Goal: Task Accomplishment & Management: Use online tool/utility

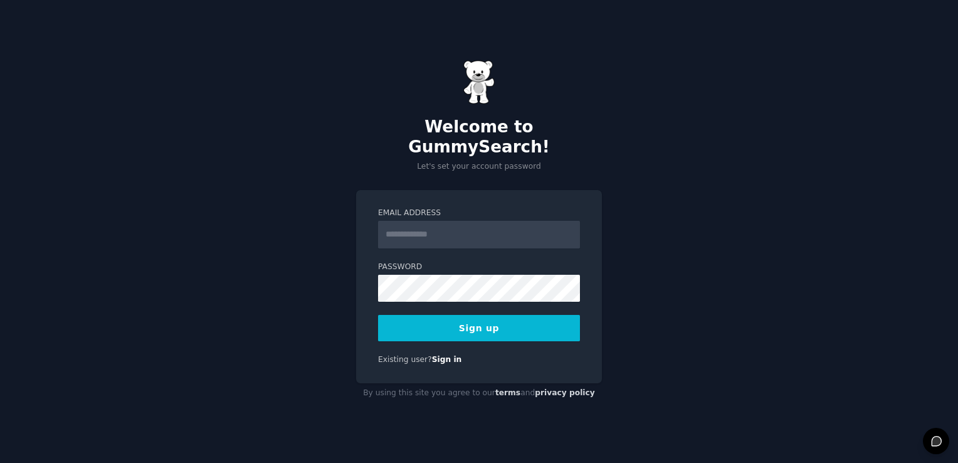
click at [451, 230] on input "Email Address" at bounding box center [479, 235] width 202 height 28
type input "**********"
click at [438, 315] on button "Sign up" at bounding box center [479, 328] width 202 height 26
click at [465, 324] on button "Sign up" at bounding box center [479, 328] width 202 height 26
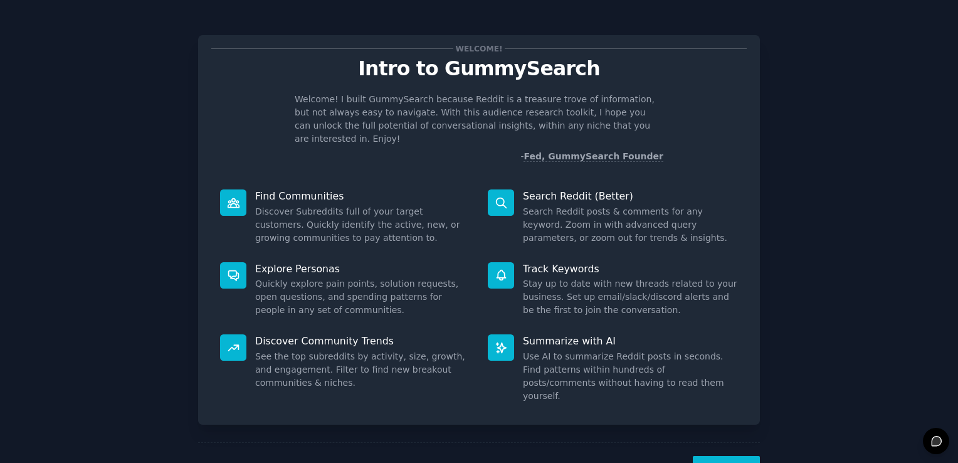
click at [520, 24] on div "Welcome! Intro to GummySearch Welcome! I built GummySearch because Reddit is a …" at bounding box center [479, 259] width 562 height 482
click at [718, 456] on button "Next" at bounding box center [726, 471] width 67 height 31
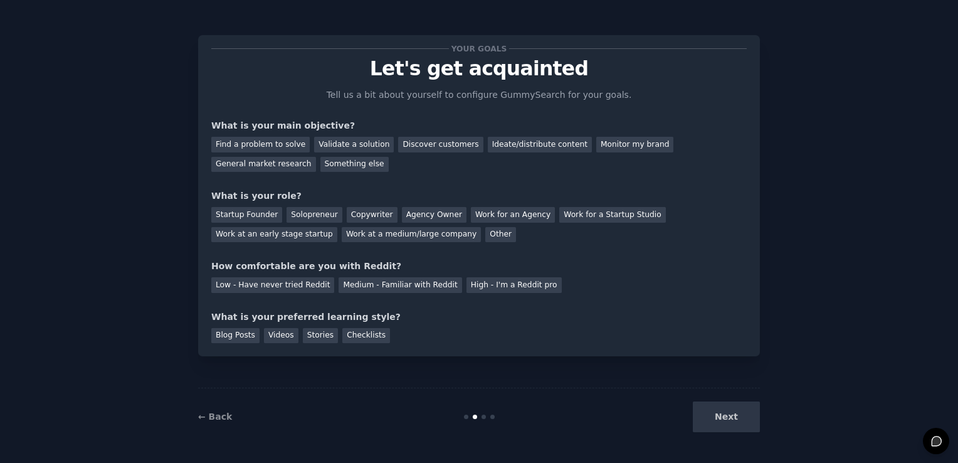
click at [718, 440] on div "← Back Next" at bounding box center [479, 417] width 562 height 58
click at [255, 216] on div "Startup Founder" at bounding box center [246, 215] width 71 height 16
click at [288, 215] on div "Solopreneur" at bounding box center [314, 215] width 55 height 16
click at [374, 289] on div "Medium - Familiar with Reddit" at bounding box center [400, 285] width 123 height 16
click at [233, 338] on div "Blog Posts" at bounding box center [235, 336] width 48 height 16
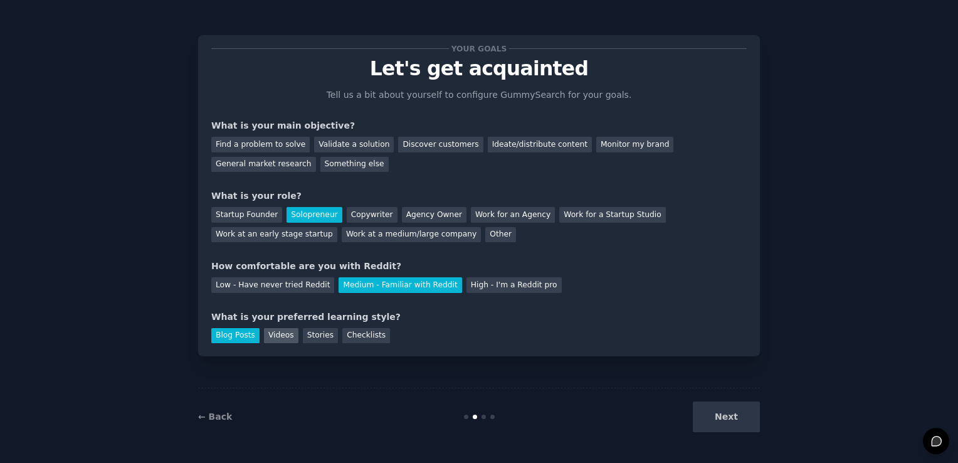
click at [277, 337] on div "Videos" at bounding box center [281, 336] width 34 height 16
click at [341, 142] on div "Validate a solution" at bounding box center [354, 145] width 80 height 16
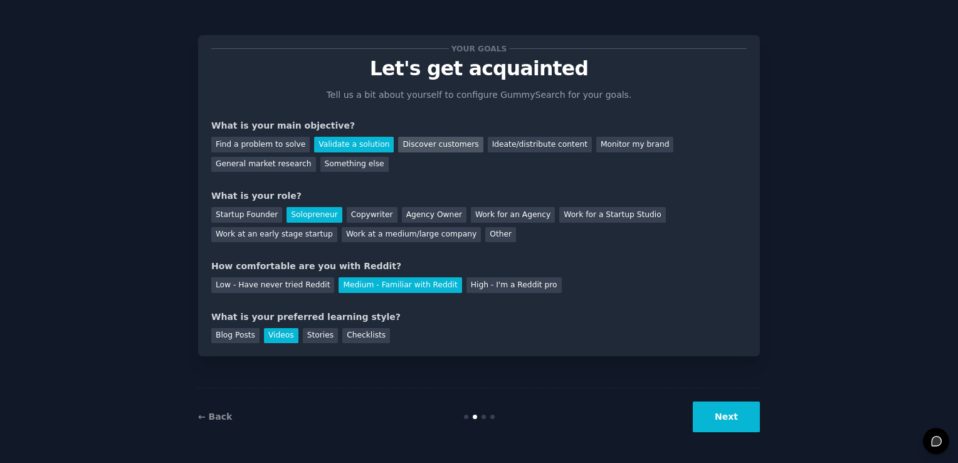
click at [441, 145] on div "Discover customers" at bounding box center [440, 145] width 85 height 16
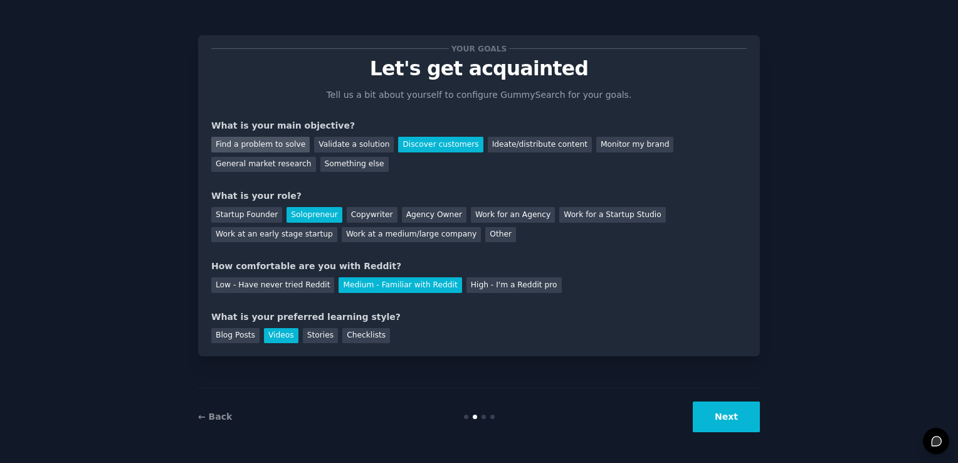
click at [263, 142] on div "Find a problem to solve" at bounding box center [260, 145] width 98 height 16
click at [727, 419] on button "Next" at bounding box center [726, 416] width 67 height 31
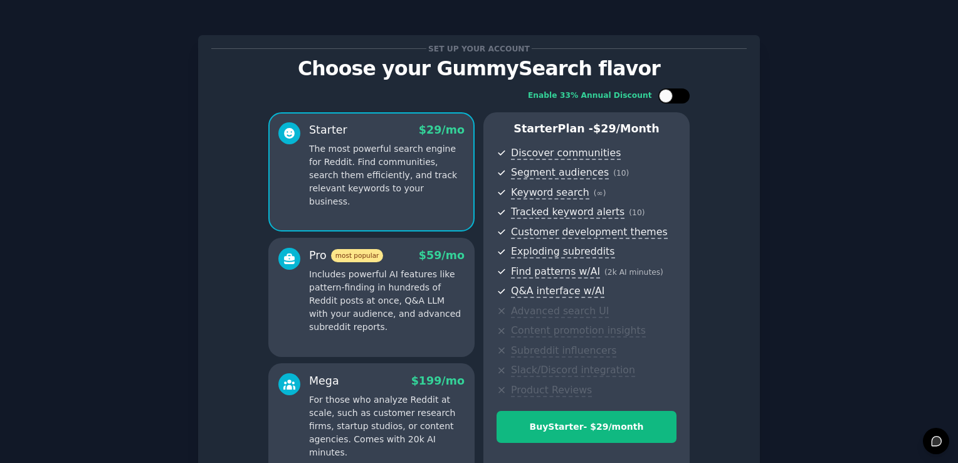
click at [663, 92] on div at bounding box center [666, 96] width 14 height 14
checkbox input "true"
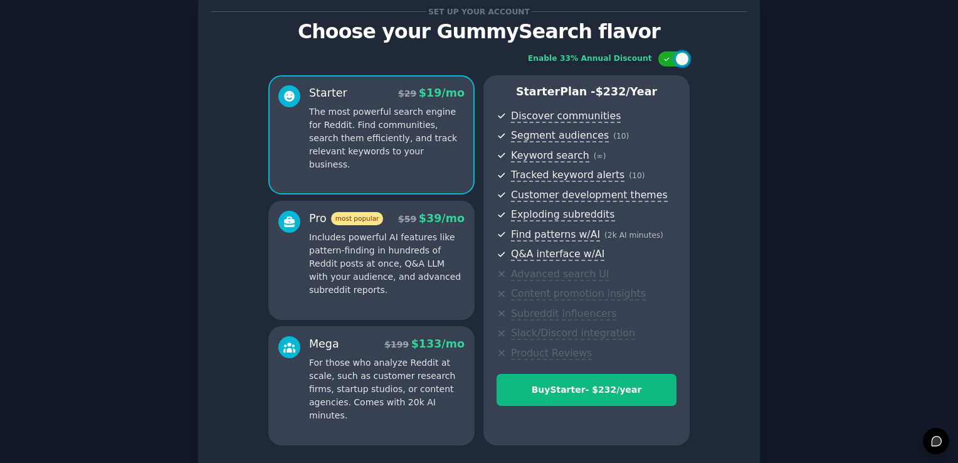
scroll to position [138, 0]
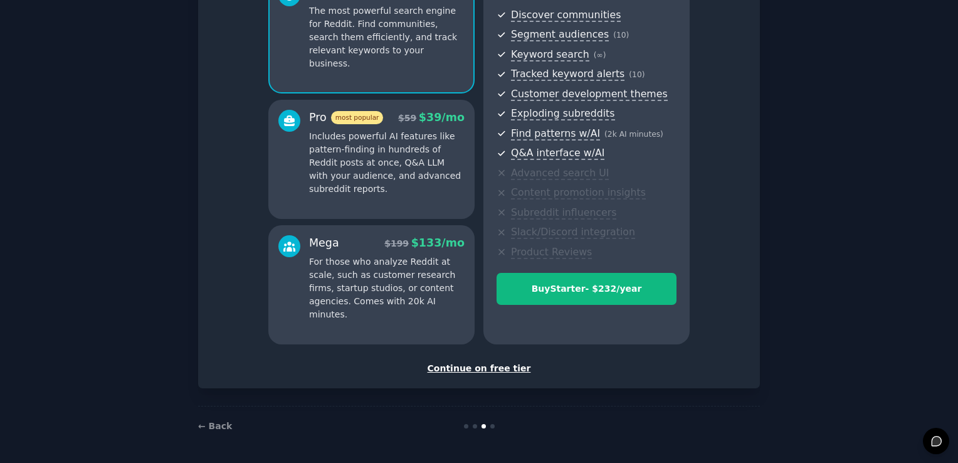
click at [484, 370] on div "Continue on free tier" at bounding box center [478, 368] width 535 height 13
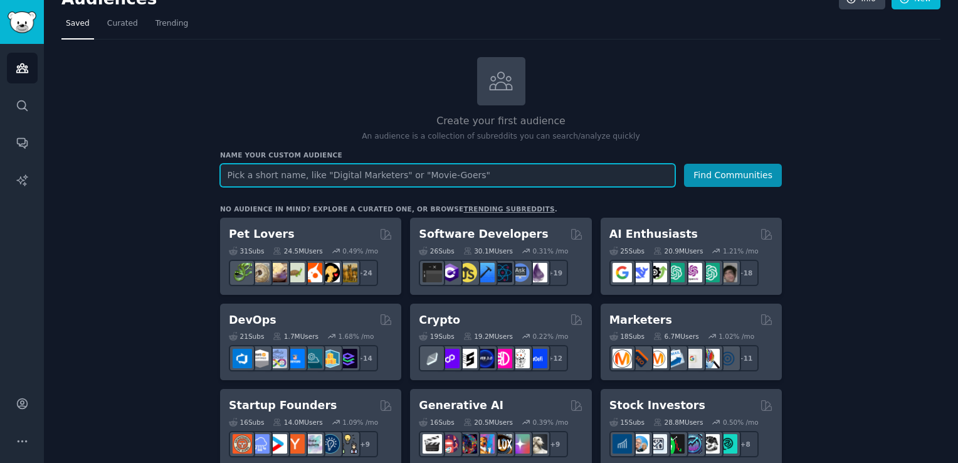
scroll to position [18, 0]
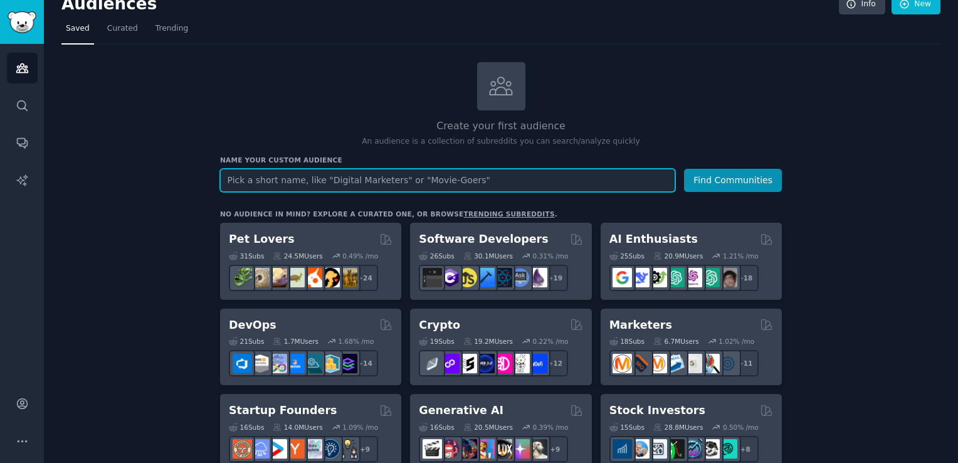
click at [280, 169] on input "text" at bounding box center [447, 180] width 455 height 23
type input "c"
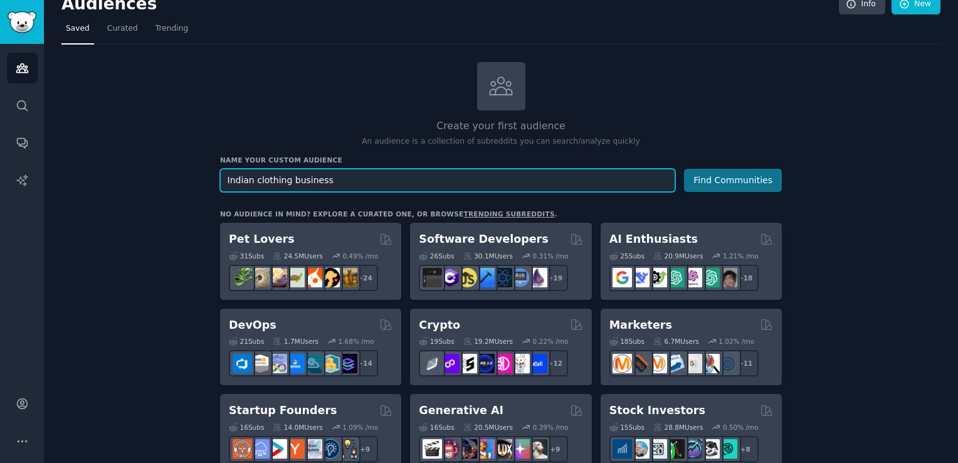
type input "Indian clothing business"
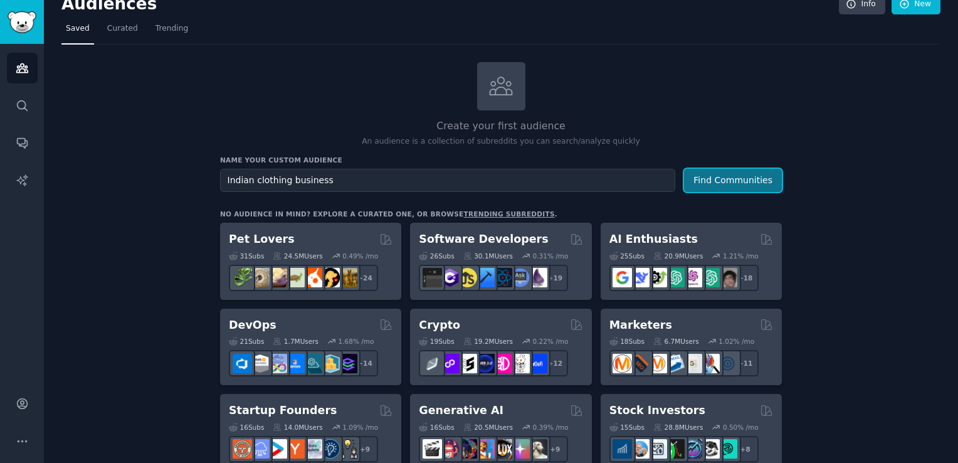
click at [737, 179] on button "Find Communities" at bounding box center [733, 180] width 98 height 23
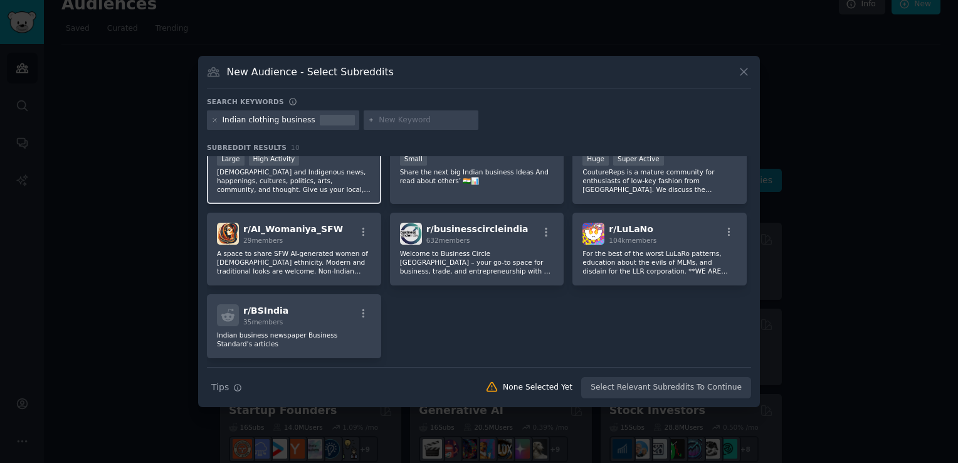
scroll to position [138, 0]
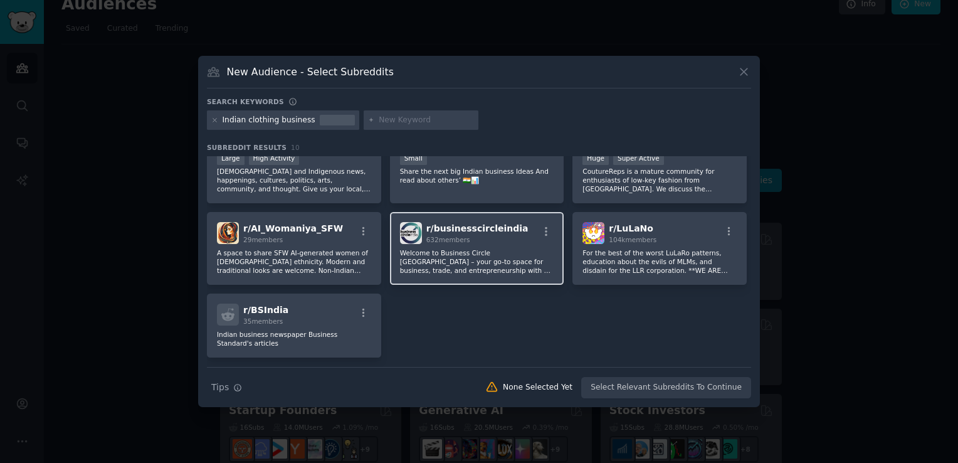
click at [431, 251] on p "Welcome to Business Circle [GEOGRAPHIC_DATA] – your go-to space for business, t…" at bounding box center [477, 261] width 154 height 26
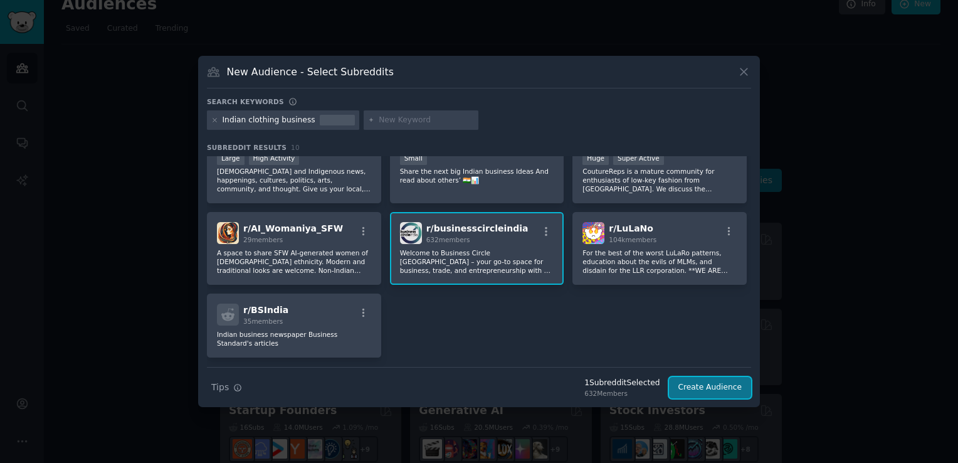
click at [700, 390] on button "Create Audience" at bounding box center [710, 387] width 83 height 21
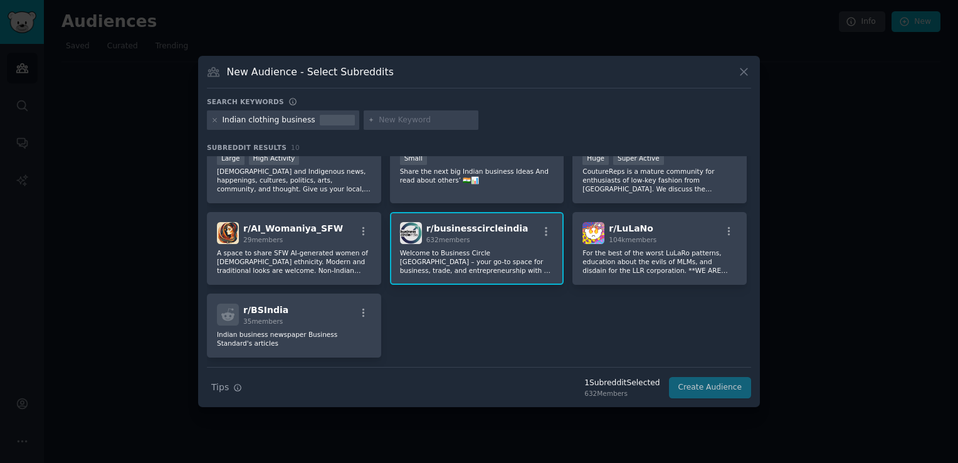
scroll to position [0, 0]
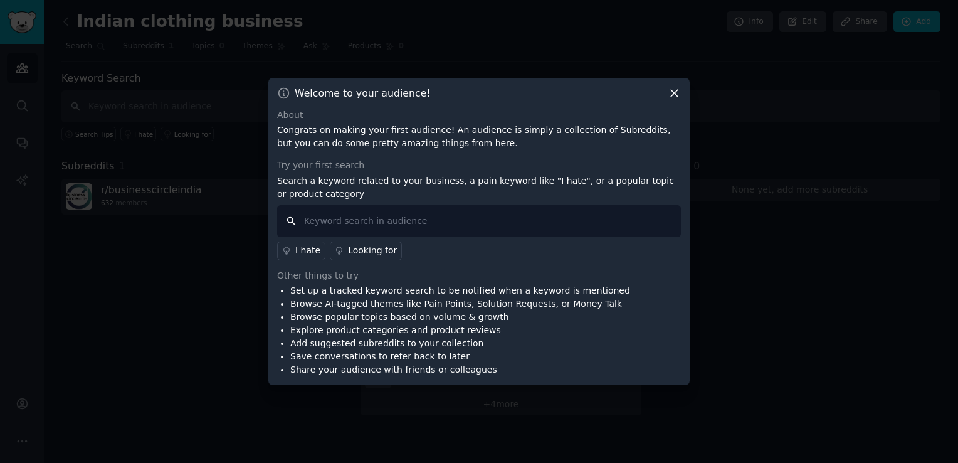
click at [492, 228] on input "text" at bounding box center [479, 221] width 404 height 32
click at [348, 246] on div "Looking for" at bounding box center [372, 250] width 49 height 13
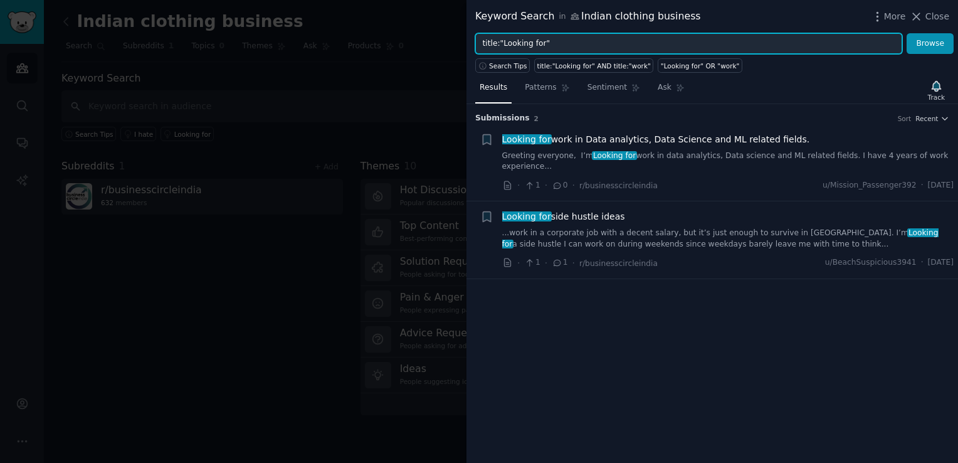
click at [672, 48] on input "title:"Looking for"" at bounding box center [688, 43] width 427 height 21
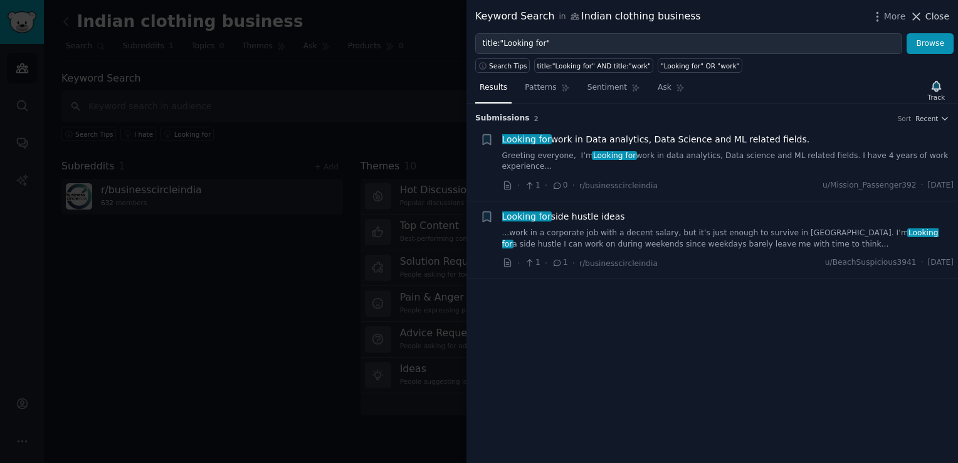
click at [927, 16] on button "Close" at bounding box center [930, 16] width 40 height 13
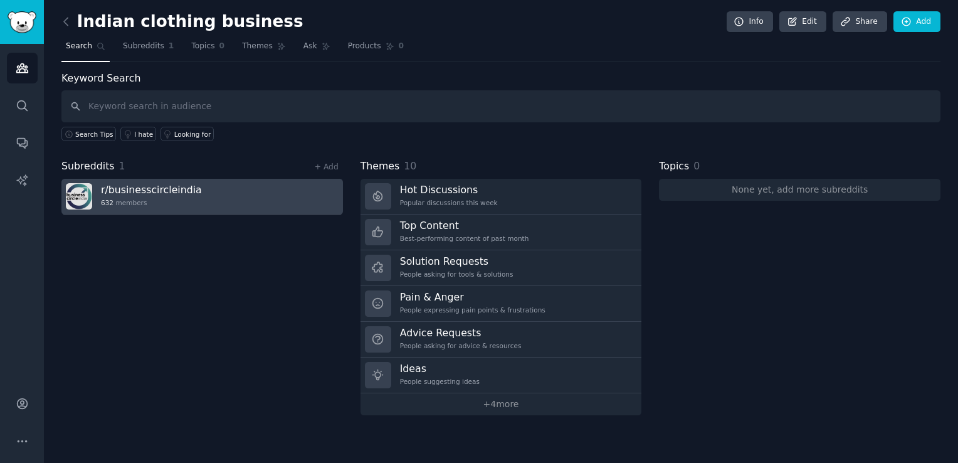
click at [177, 194] on div "r/ businesscircleindia 632 members" at bounding box center [151, 196] width 101 height 26
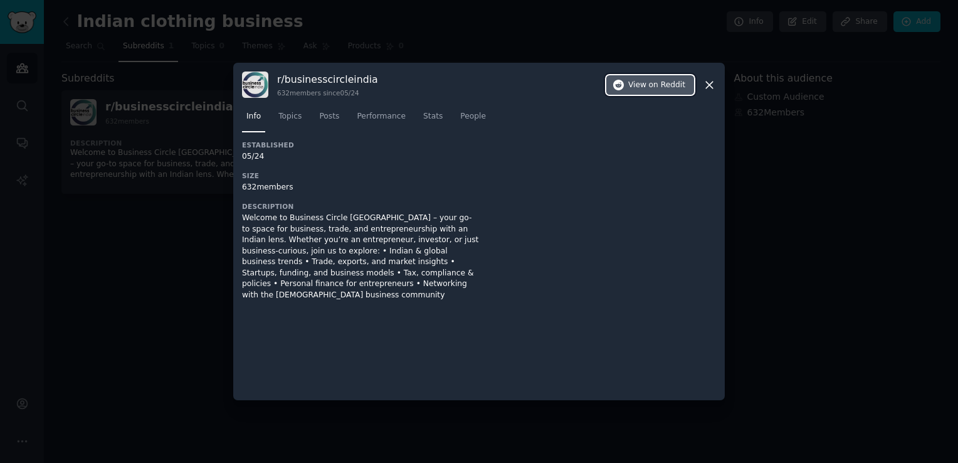
click at [641, 88] on span "View on Reddit" at bounding box center [656, 85] width 57 height 11
click at [285, 120] on span "Topics" at bounding box center [289, 116] width 23 height 11
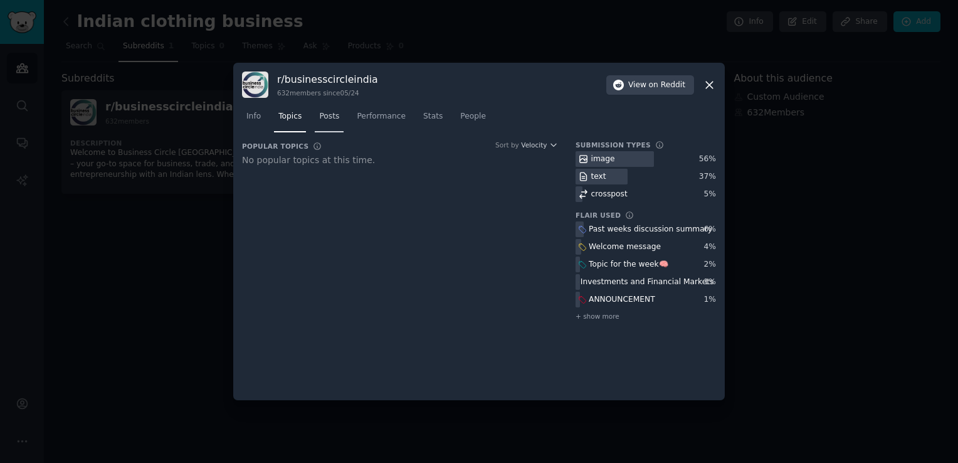
click at [324, 119] on span "Posts" at bounding box center [329, 116] width 20 height 11
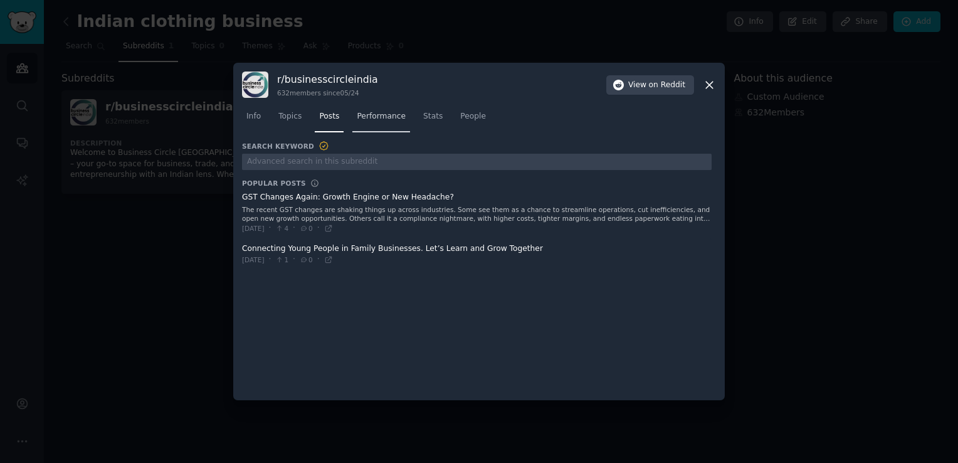
click at [364, 114] on span "Performance" at bounding box center [381, 116] width 49 height 11
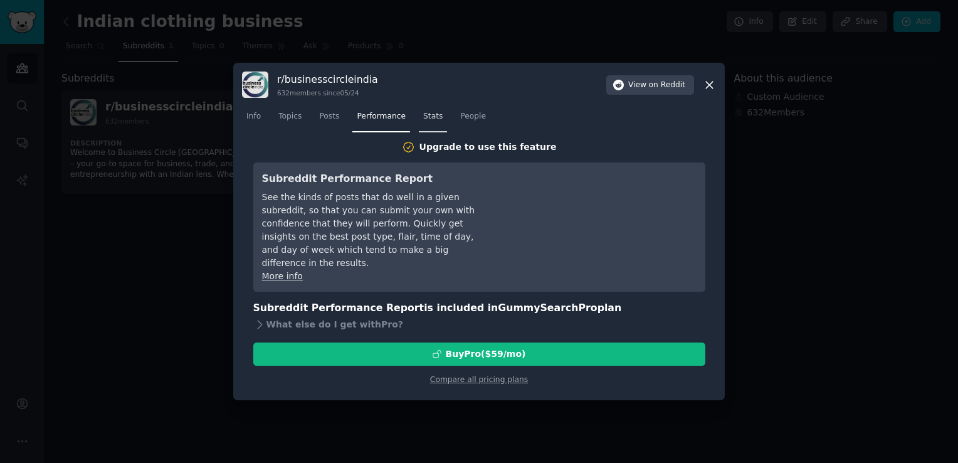
click at [426, 117] on span "Stats" at bounding box center [432, 116] width 19 height 11
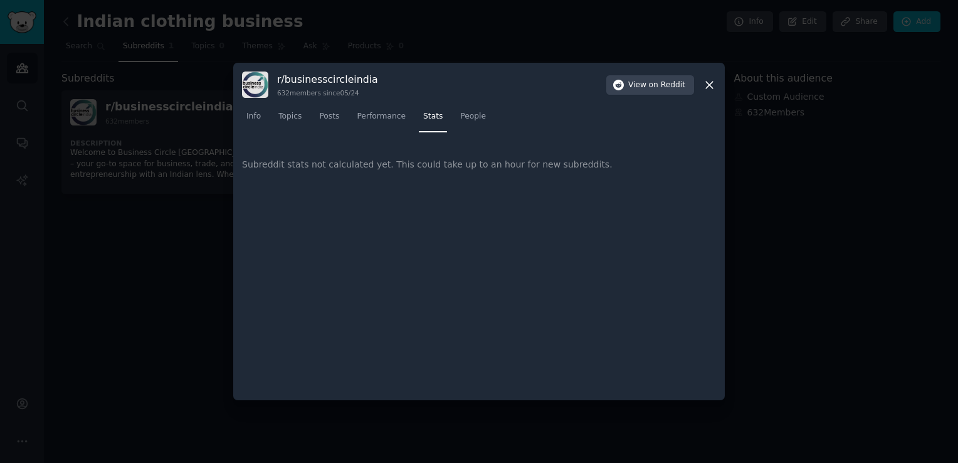
click at [708, 87] on icon at bounding box center [709, 84] width 13 height 13
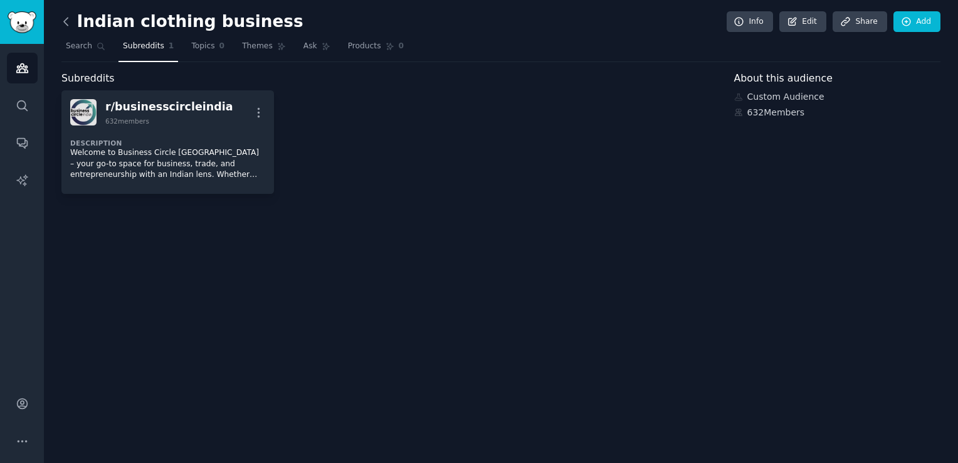
click at [64, 16] on icon at bounding box center [66, 21] width 13 height 13
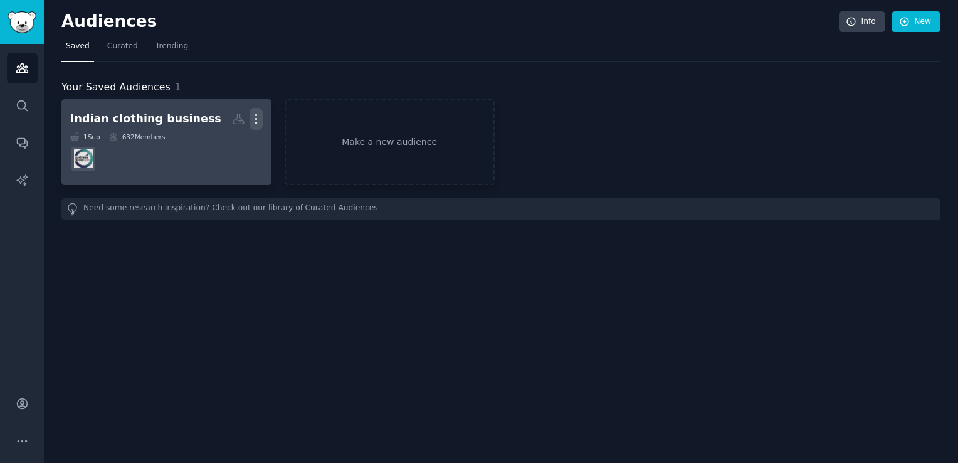
click at [258, 117] on icon "button" at bounding box center [256, 118] width 13 height 13
click at [225, 151] on div "Delete" at bounding box center [213, 145] width 60 height 26
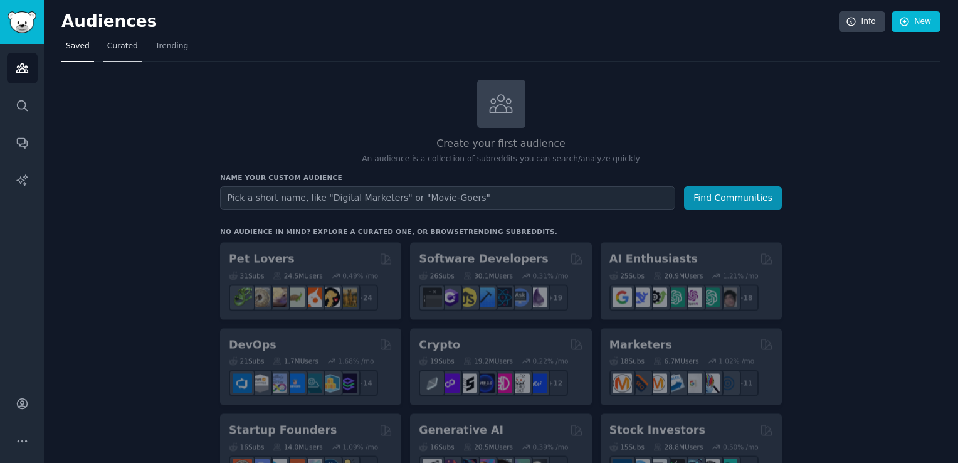
click at [118, 42] on span "Curated" at bounding box center [122, 46] width 31 height 11
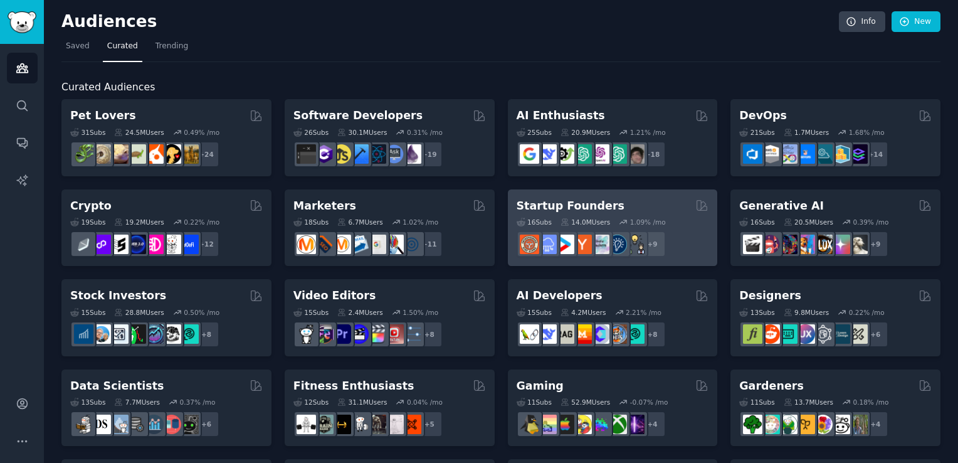
click at [644, 201] on div "Startup Founders" at bounding box center [613, 206] width 192 height 16
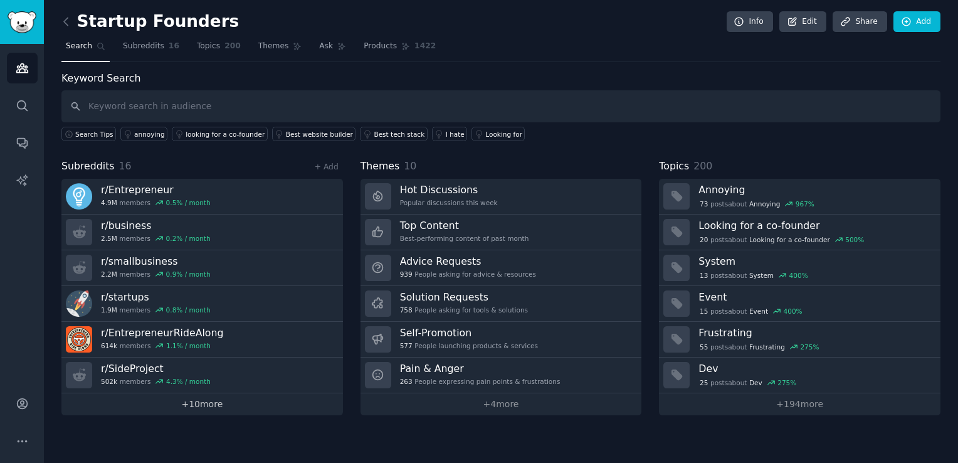
click at [176, 400] on link "+ 10 more" at bounding box center [202, 404] width 282 height 22
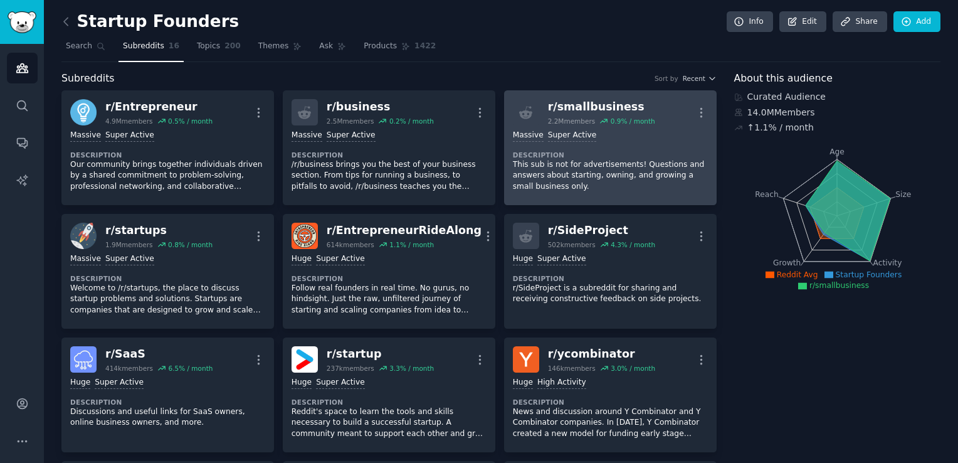
click at [615, 182] on p "This sub is not for advertisements! Questions and answers about starting, ownin…" at bounding box center [610, 175] width 195 height 33
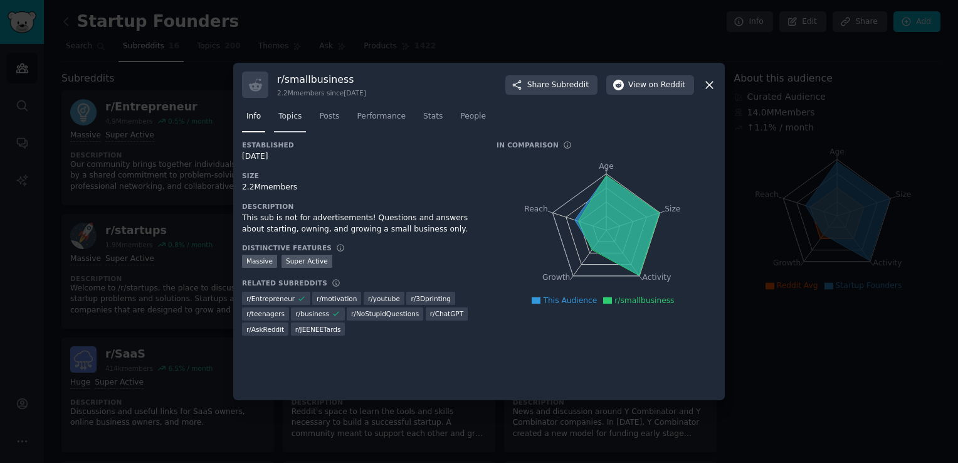
click at [294, 115] on span "Topics" at bounding box center [289, 116] width 23 height 11
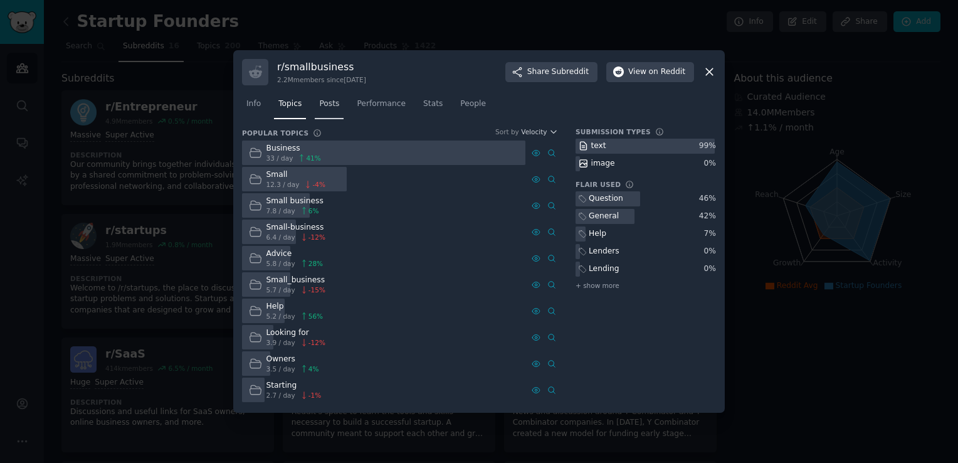
click at [330, 107] on span "Posts" at bounding box center [329, 103] width 20 height 11
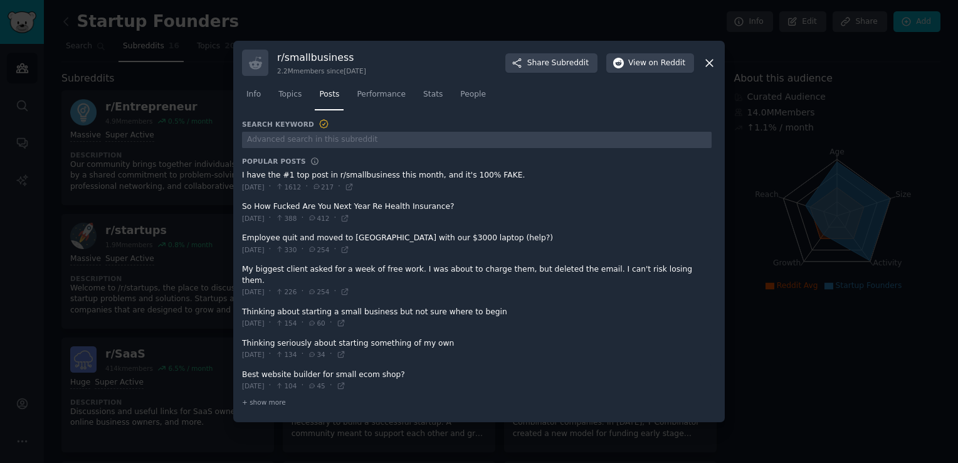
click at [295, 307] on span at bounding box center [477, 317] width 470 height 31
click at [373, 97] on span "Performance" at bounding box center [381, 94] width 49 height 11
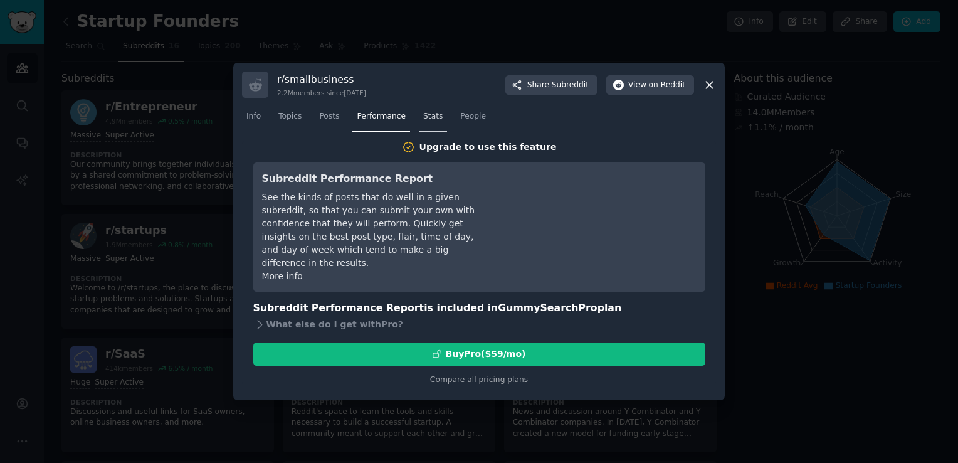
click at [424, 117] on span "Stats" at bounding box center [432, 116] width 19 height 11
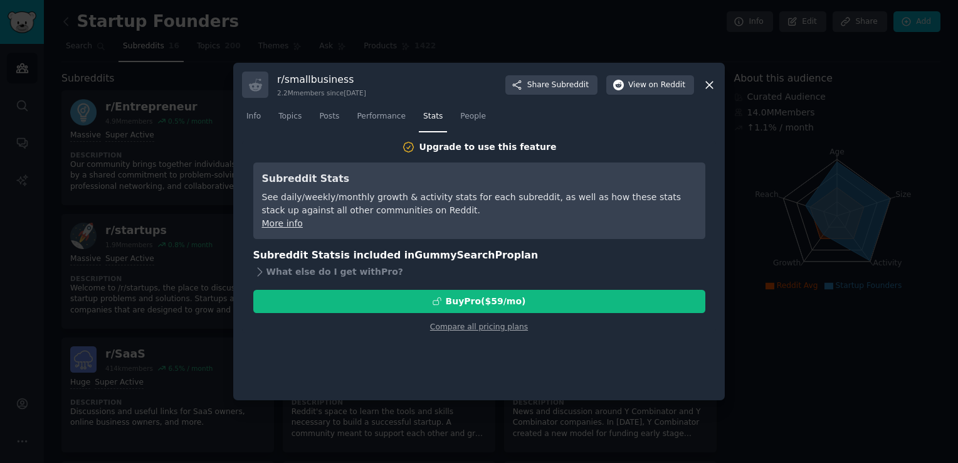
click at [477, 114] on nav "Info Topics Posts Performance Stats People" at bounding box center [479, 120] width 474 height 26
click at [460, 120] on span "People" at bounding box center [473, 116] width 26 height 11
click at [710, 91] on icon at bounding box center [709, 84] width 13 height 13
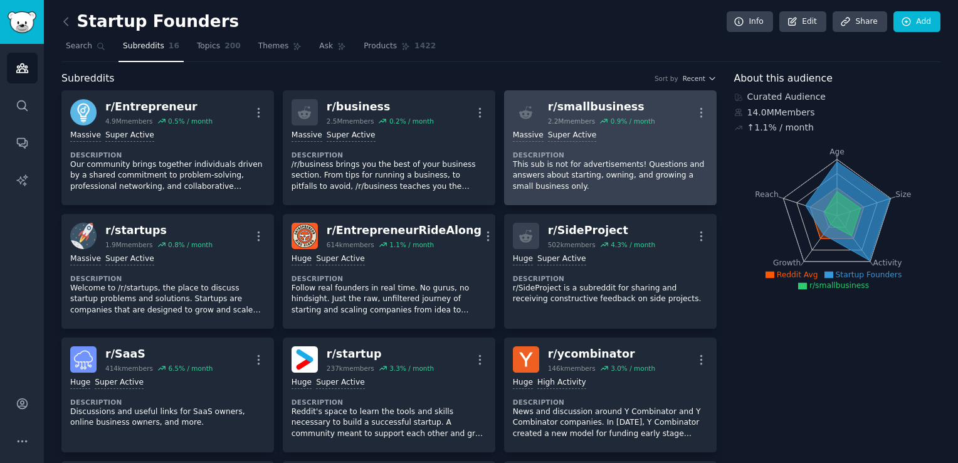
click at [581, 180] on p "This sub is not for advertisements! Questions and answers about starting, ownin…" at bounding box center [610, 175] width 195 height 33
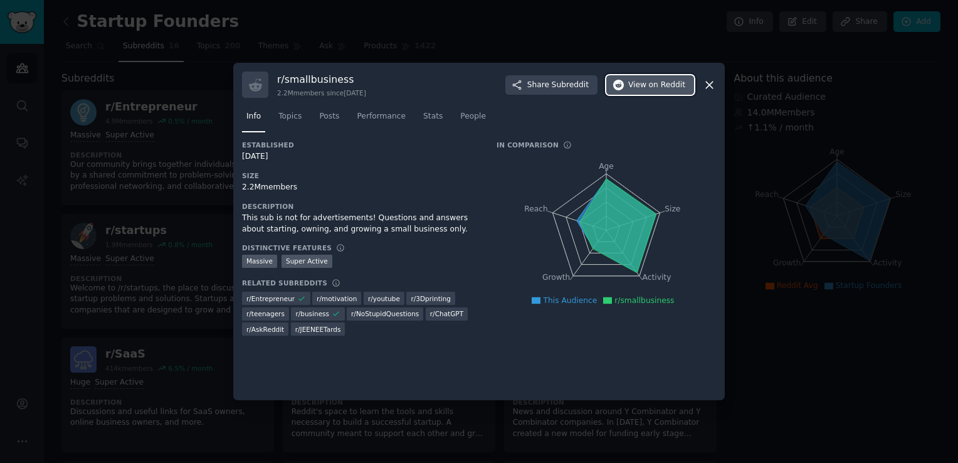
click at [642, 77] on button "View on Reddit" at bounding box center [650, 85] width 88 height 20
